Goal: Information Seeking & Learning: Understand process/instructions

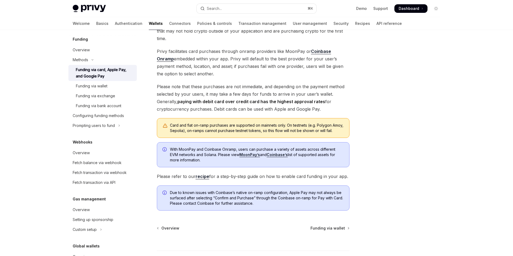
scroll to position [90, 0]
click at [107, 83] on div "Funding via wallet" at bounding box center [92, 86] width 32 height 6
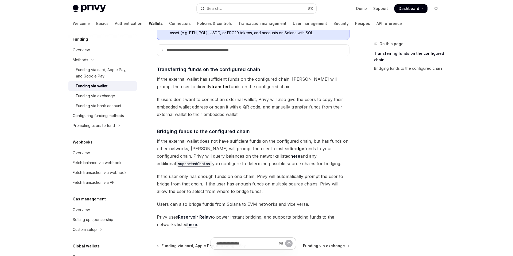
scroll to position [153, 0]
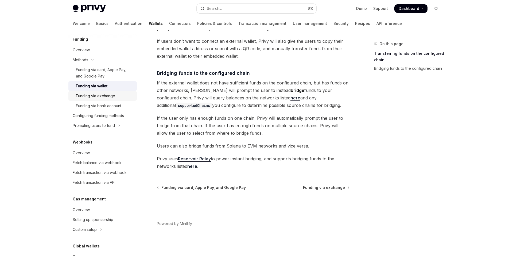
click at [133, 94] on div "Funding via exchange" at bounding box center [105, 96] width 58 height 6
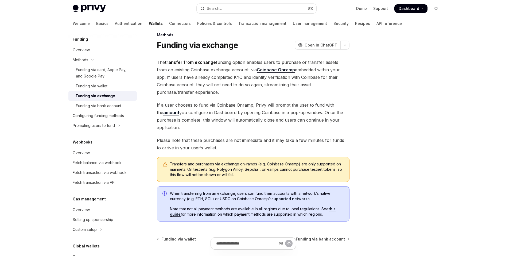
scroll to position [9, 0]
click at [114, 107] on div "Funding via bank account" at bounding box center [98, 106] width 45 height 6
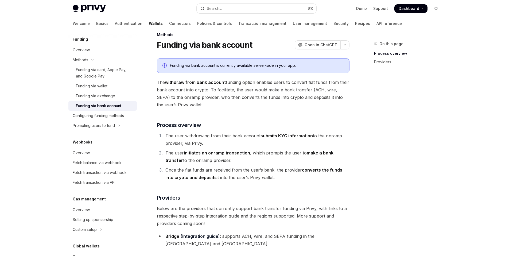
scroll to position [79, 0]
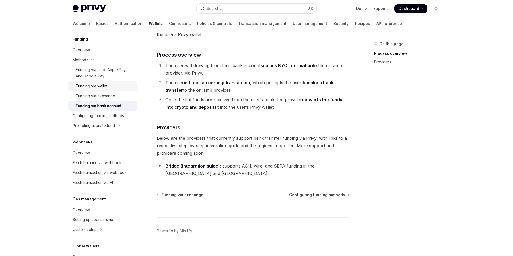
click at [106, 86] on div "Funding via wallet" at bounding box center [92, 86] width 32 height 6
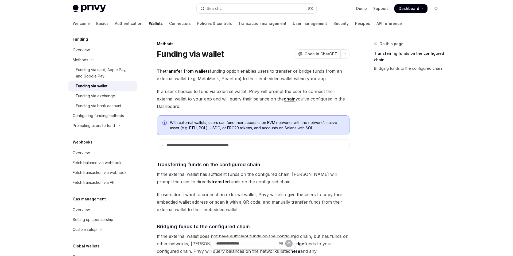
type textarea "*"
